Goal: Find specific page/section: Find specific page/section

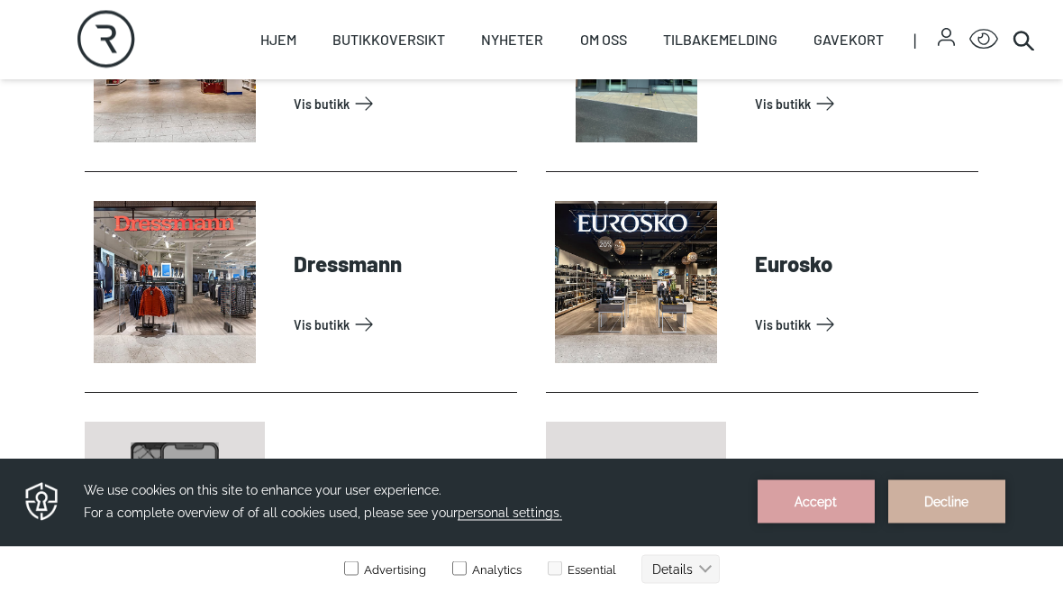
scroll to position [1072, 0]
click at [820, 321] on link "Vis butikk" at bounding box center [863, 324] width 216 height 29
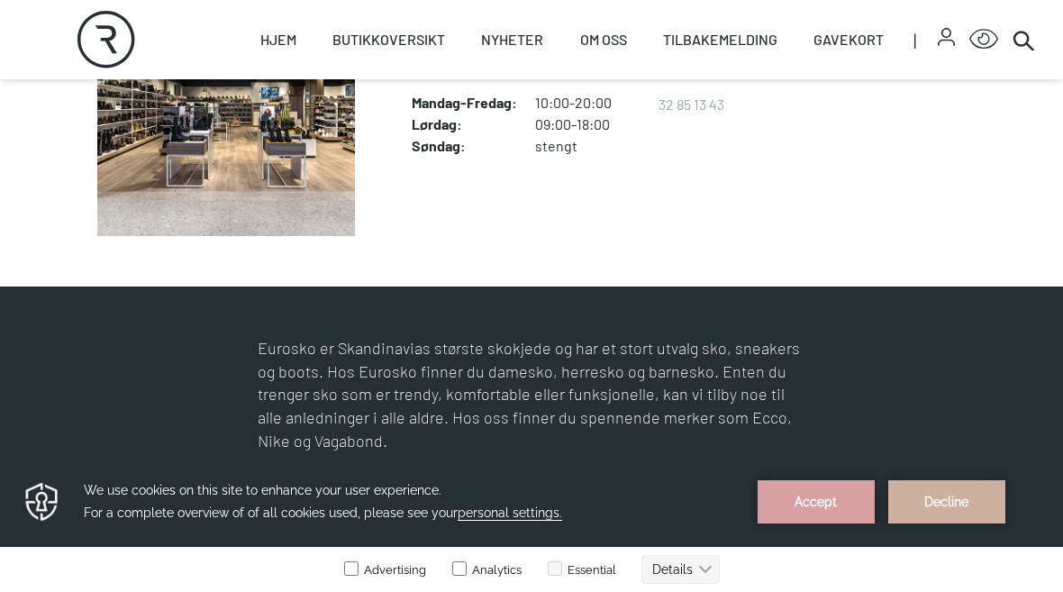
scroll to position [541, 0]
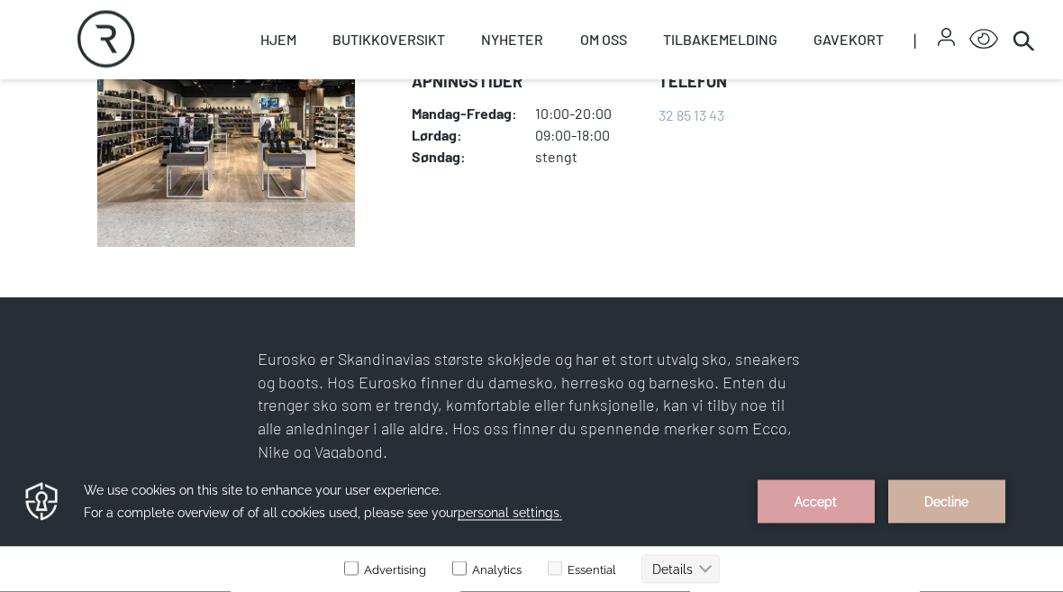
scroll to position [1072, 0]
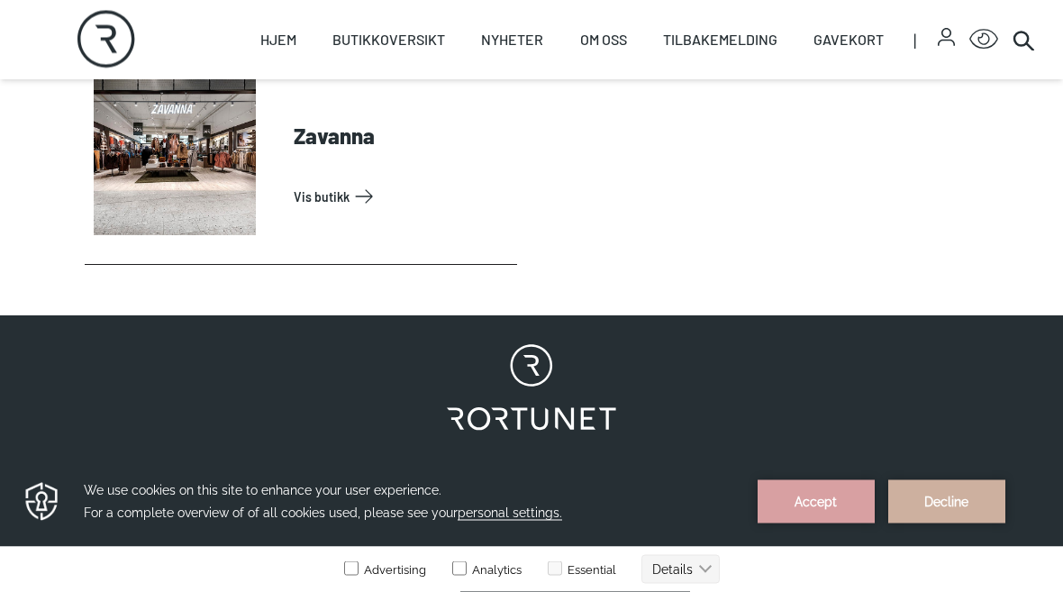
scroll to position [6058, 0]
click at [375, 192] on link "Vis butikk" at bounding box center [402, 196] width 216 height 29
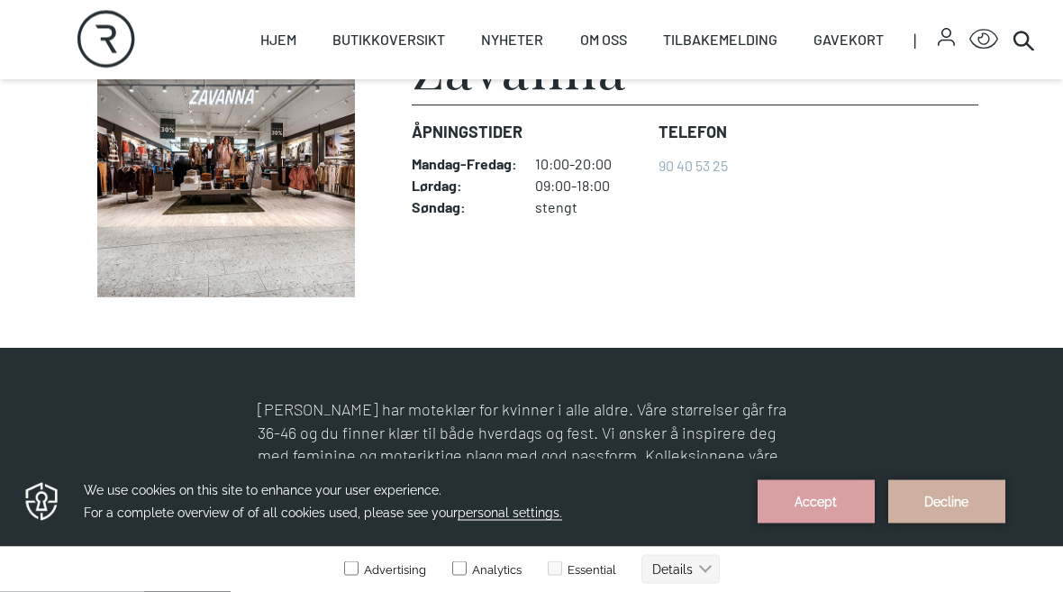
scroll to position [488, 0]
